Goal: Information Seeking & Learning: Learn about a topic

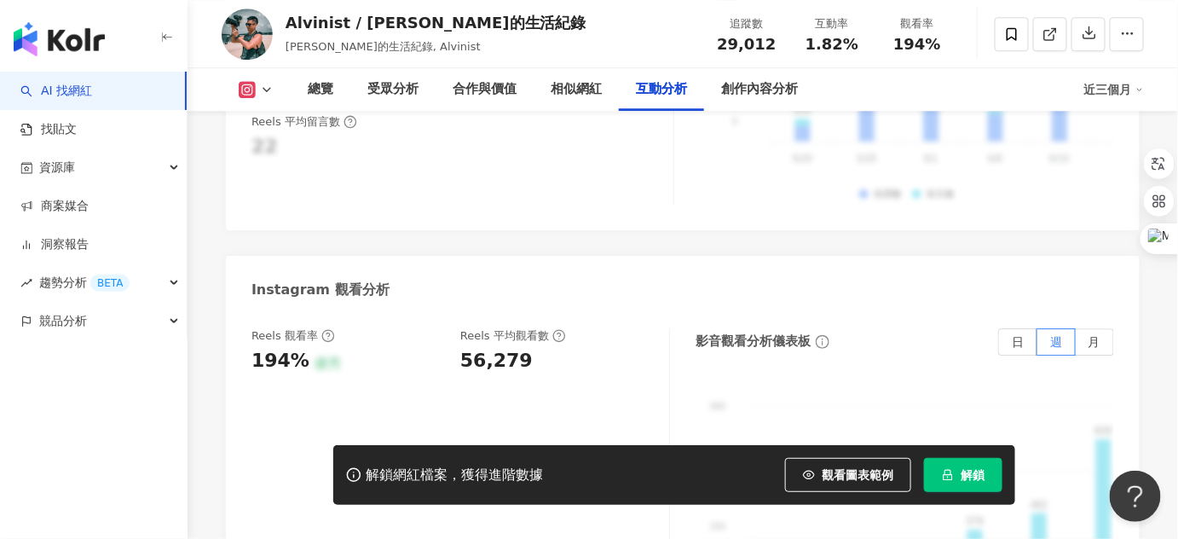
scroll to position [3746, 0]
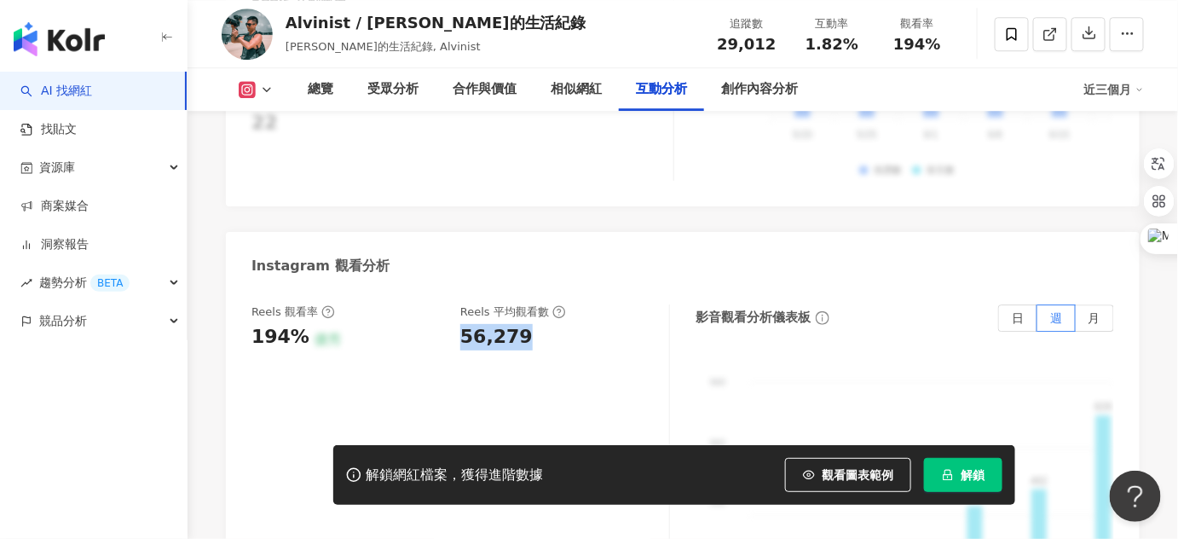
drag, startPoint x: 463, startPoint y: 324, endPoint x: 528, endPoint y: 329, distance: 65.0
click at [528, 329] on div "56,279" at bounding box center [556, 337] width 192 height 26
copy div "56,279"
click at [599, 326] on div "56,279" at bounding box center [556, 337] width 192 height 26
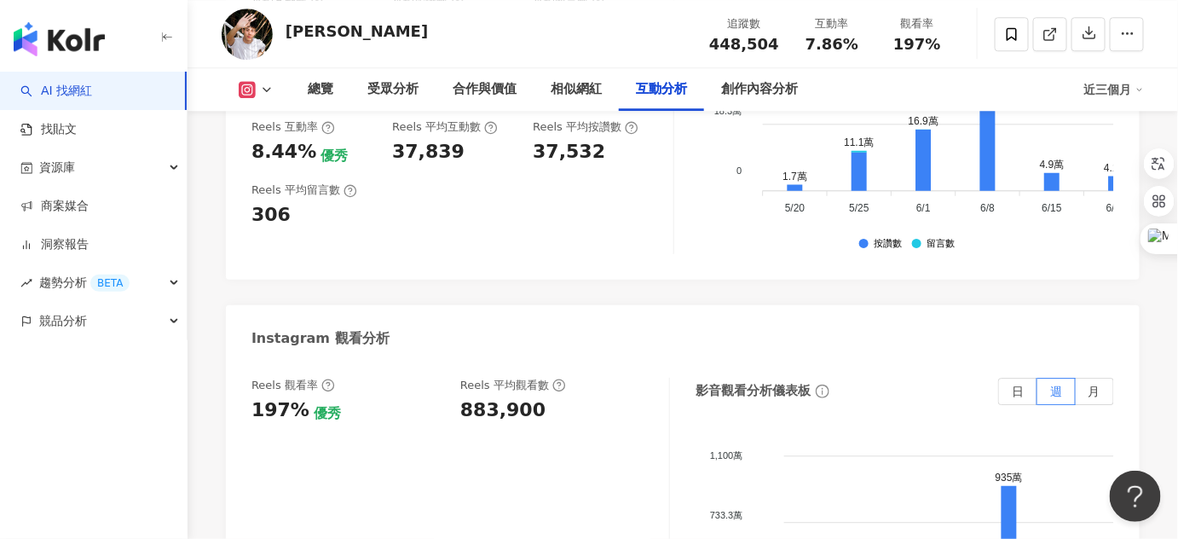
scroll to position [3824, 0]
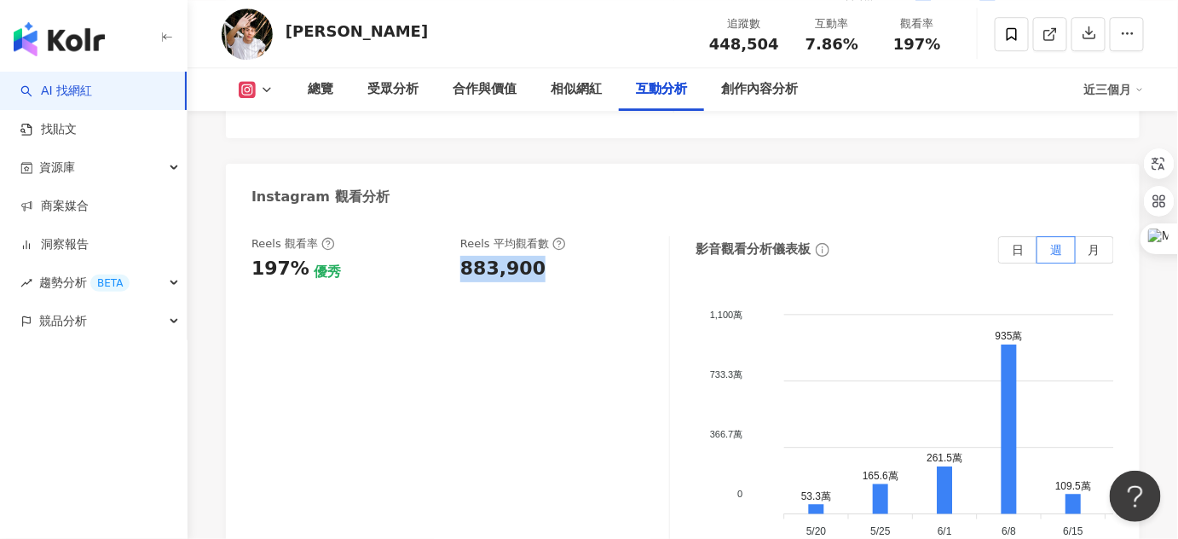
drag, startPoint x: 463, startPoint y: 251, endPoint x: 529, endPoint y: 251, distance: 65.6
click at [529, 256] on div "883,900" at bounding box center [502, 269] width 85 height 26
copy div "883,900"
click at [607, 219] on div "Reels 觀看率 197% 優秀 Reels 平均觀看數 883,900 影音觀看分析儀表板 日 週 月 1,100萬 1,100萬 733.3萬 733.…" at bounding box center [683, 411] width 914 height 384
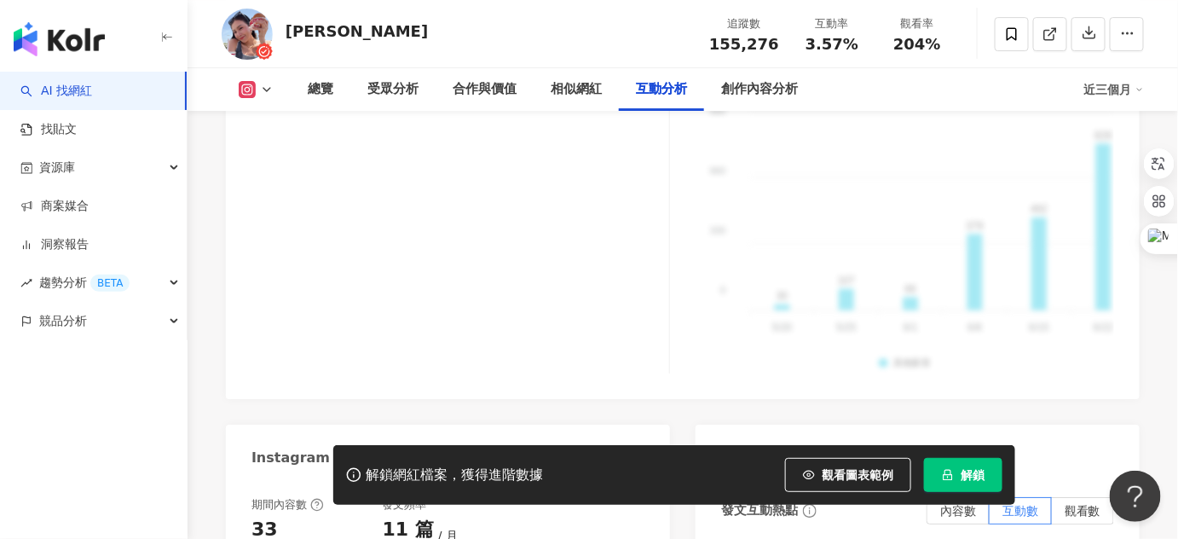
scroll to position [3902, 0]
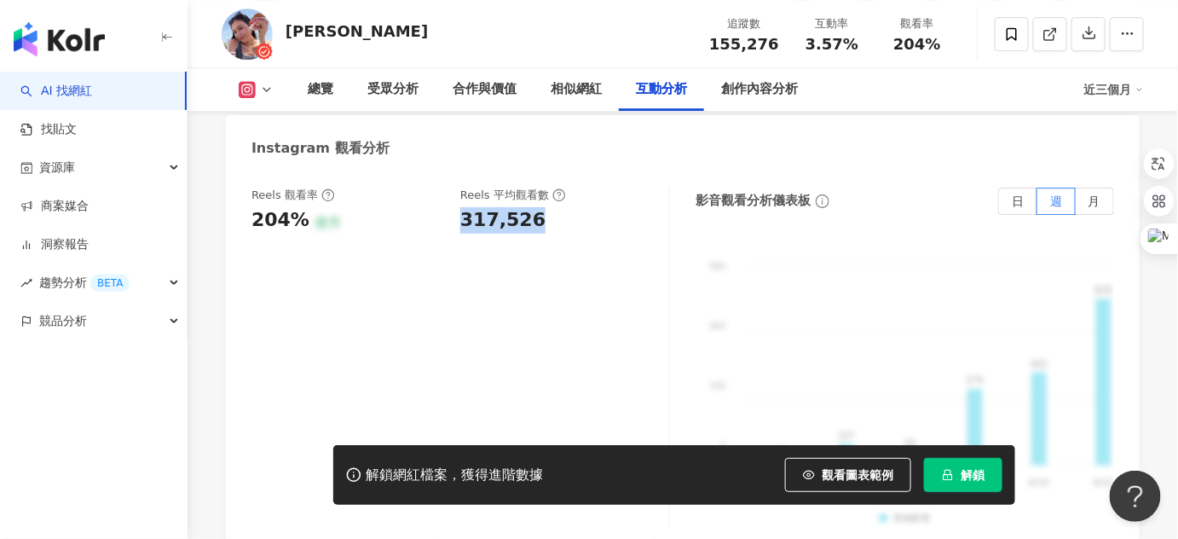
drag, startPoint x: 460, startPoint y: 167, endPoint x: 532, endPoint y: 169, distance: 71.6
click at [532, 207] on div "317,526" at bounding box center [502, 220] width 85 height 26
click at [593, 207] on div "317,526" at bounding box center [556, 220] width 192 height 26
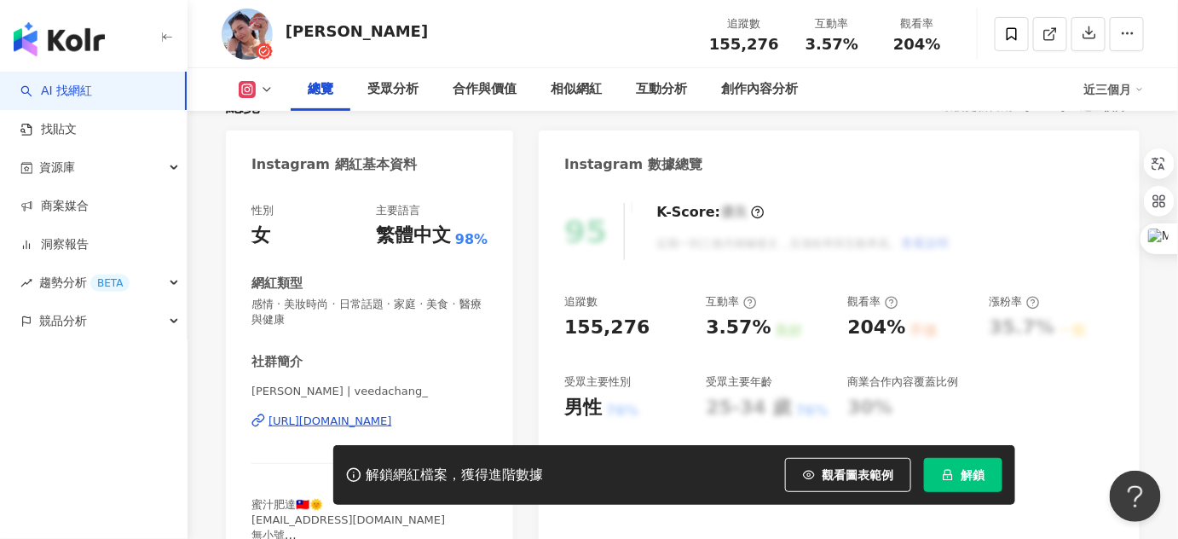
scroll to position [0, 0]
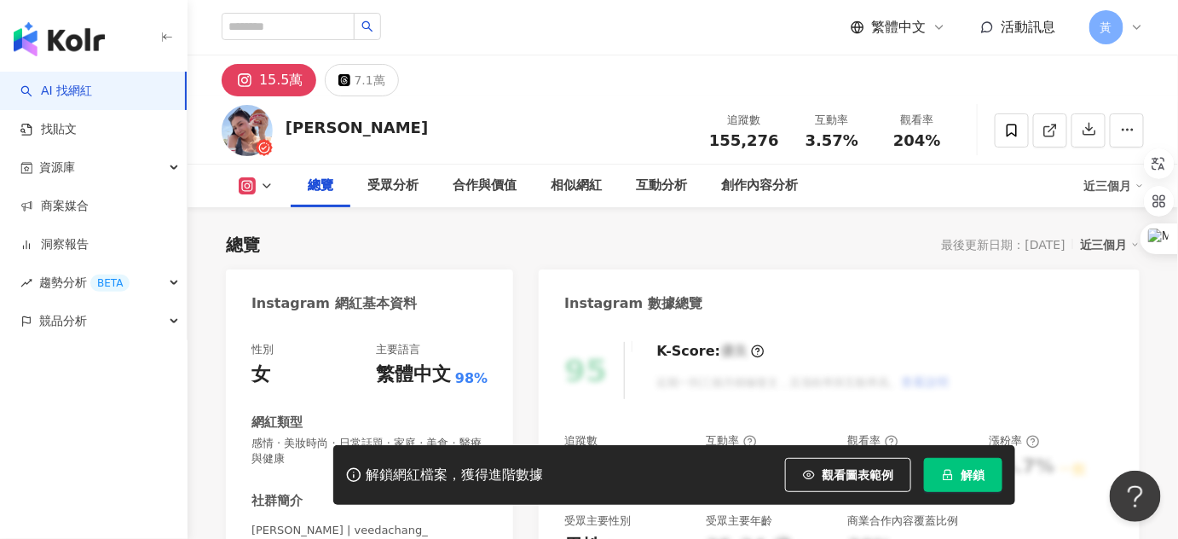
click at [524, 105] on div "Veeda Chang 追蹤數 155,276 互動率 3.57% 觀看率 204%" at bounding box center [683, 129] width 991 height 67
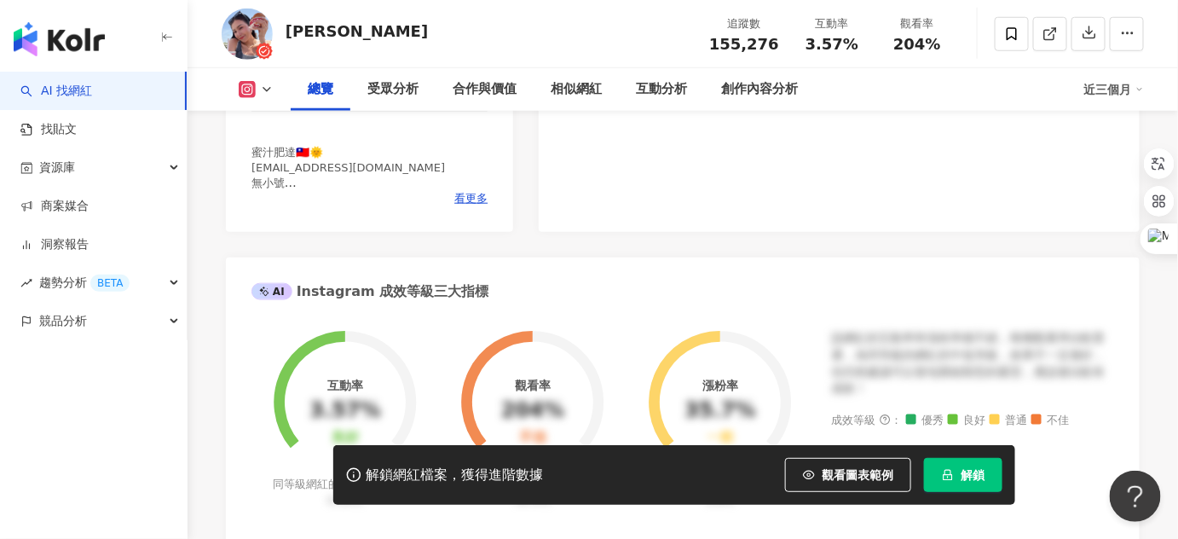
scroll to position [620, 0]
